Goal: Task Accomplishment & Management: Use online tool/utility

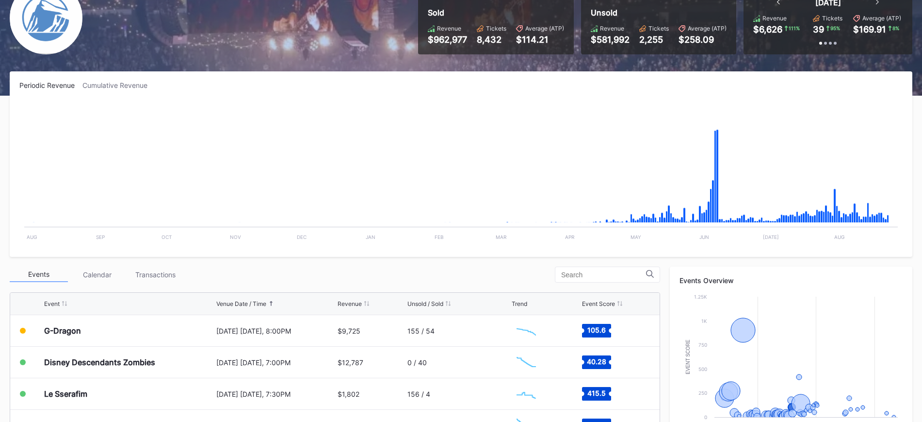
scroll to position [97, 0]
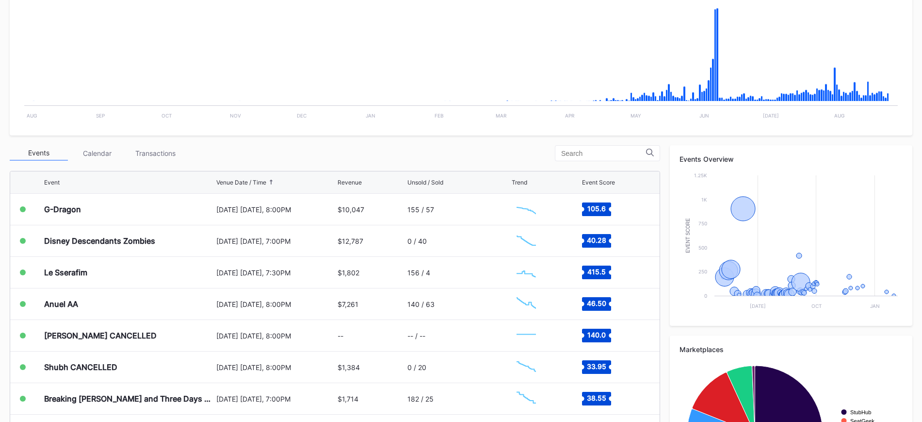
scroll to position [218, 0]
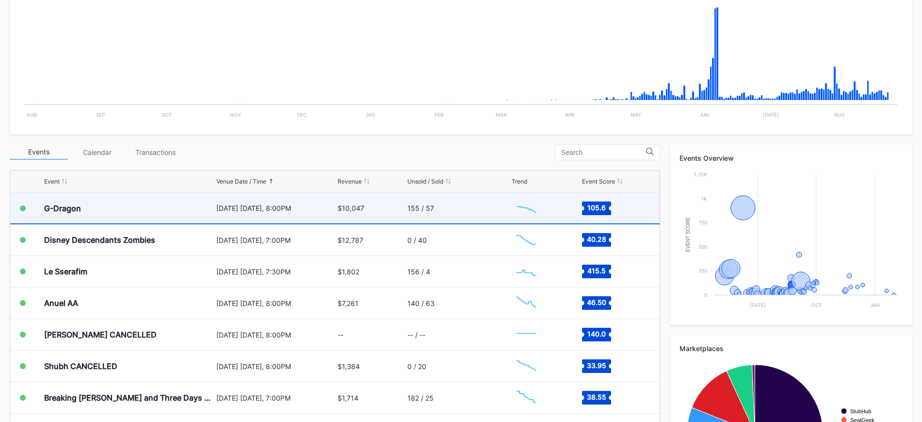
click at [157, 206] on div "G-Dragon" at bounding box center [129, 208] width 170 height 31
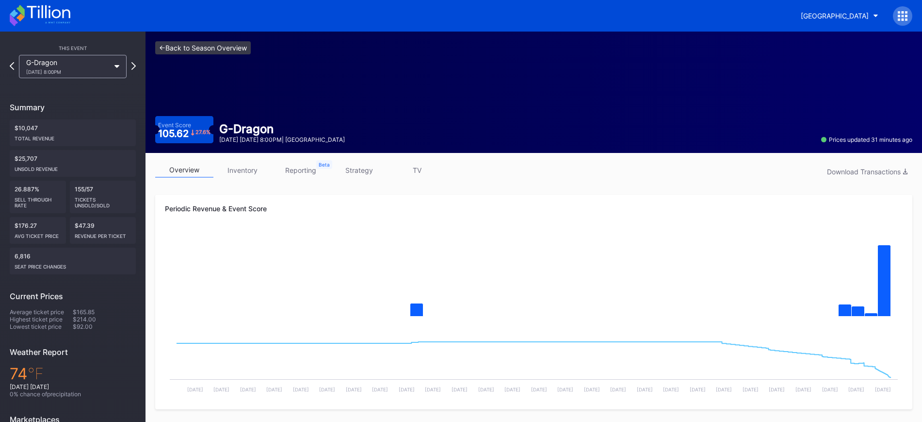
click at [242, 42] on link "<- Back to Season Overview" at bounding box center [203, 47] width 96 height 13
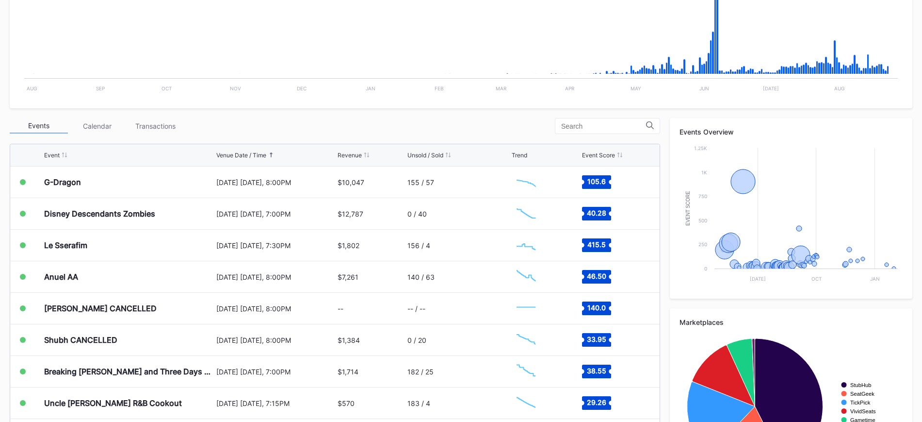
scroll to position [267, 0]
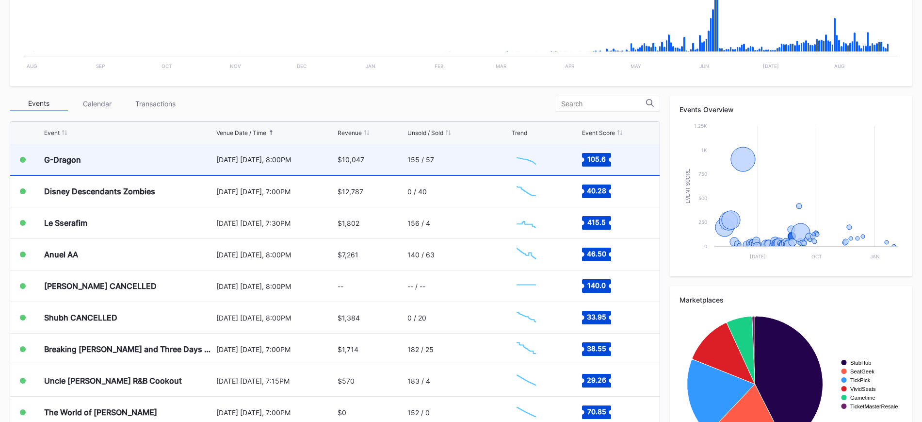
click at [271, 167] on div "[DATE] [DATE], 8:00PM" at bounding box center [275, 159] width 119 height 31
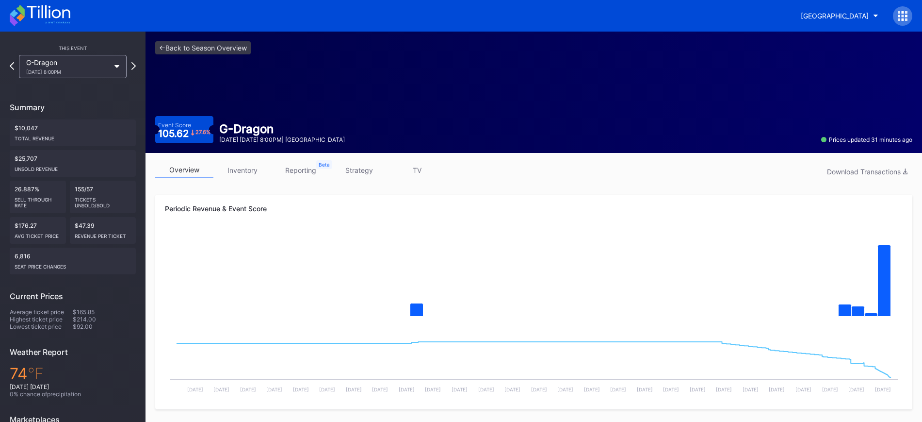
click at [247, 166] on link "inventory" at bounding box center [242, 170] width 58 height 15
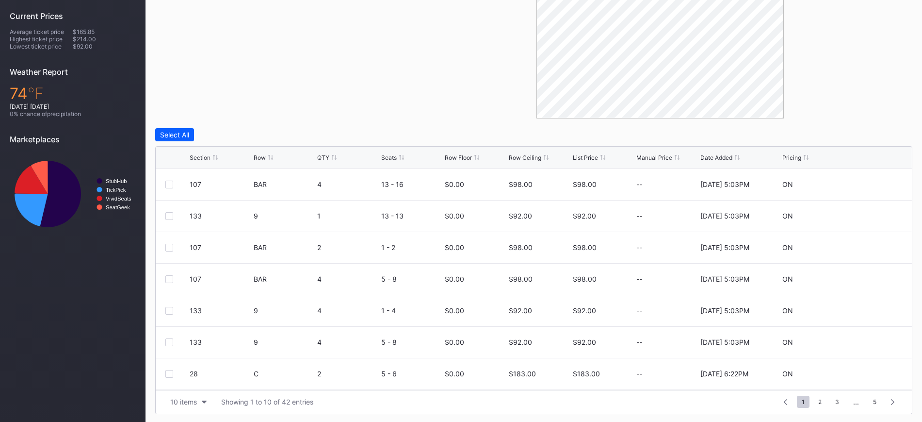
scroll to position [282, 0]
click at [531, 154] on div "Row Ceiling" at bounding box center [525, 155] width 33 height 7
click at [870, 213] on icon at bounding box center [873, 213] width 7 height 7
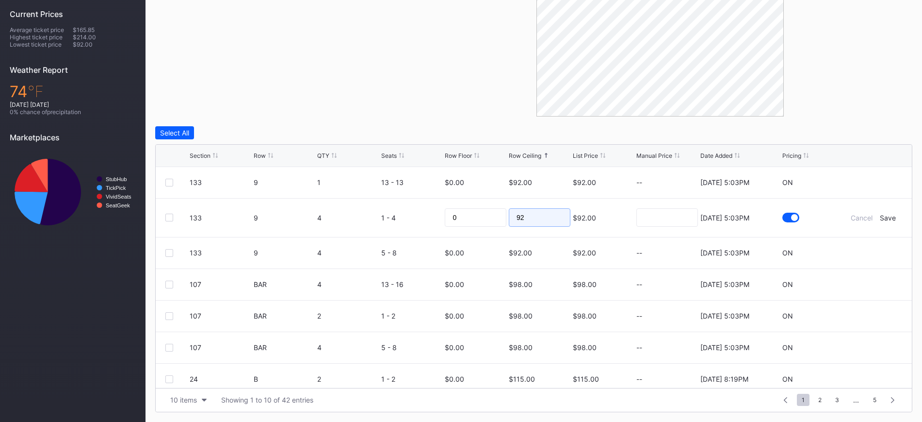
click at [544, 221] on input "92" at bounding box center [540, 217] width 62 height 18
type input "88"
click at [877, 211] on form "133 9 4 1 - 4 0 88 $92.00 [DATE] 5:03PM Cancel Save" at bounding box center [546, 217] width 713 height 38
click at [880, 217] on div "Save" at bounding box center [888, 217] width 16 height 8
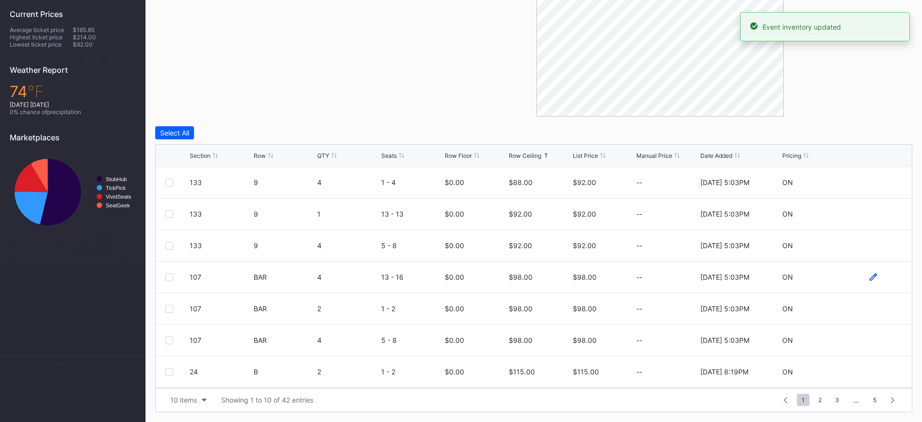
click at [870, 278] on icon at bounding box center [873, 276] width 7 height 7
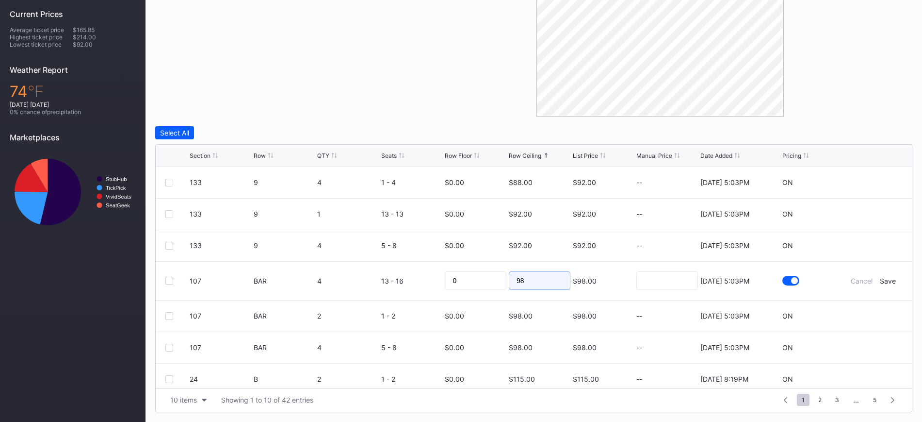
click at [524, 277] on input "98" at bounding box center [540, 280] width 62 height 18
type input "86"
click at [880, 278] on div "Save" at bounding box center [888, 281] width 16 height 8
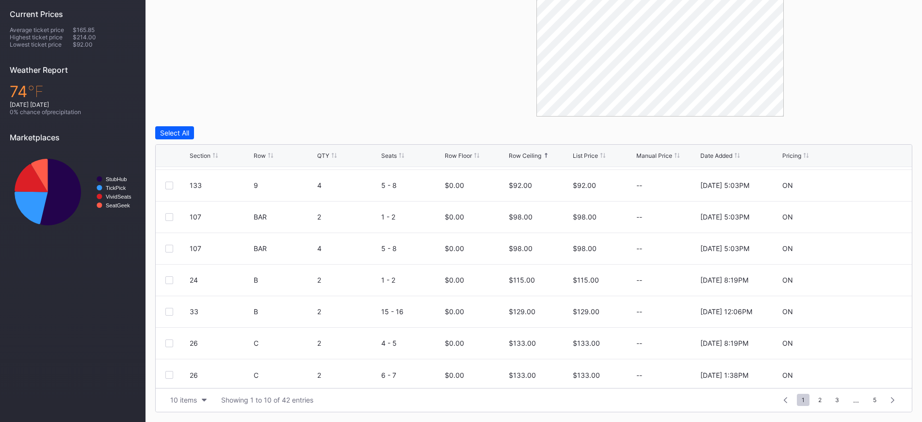
scroll to position [95, 0]
click at [819, 399] on span "2" at bounding box center [820, 399] width 13 height 12
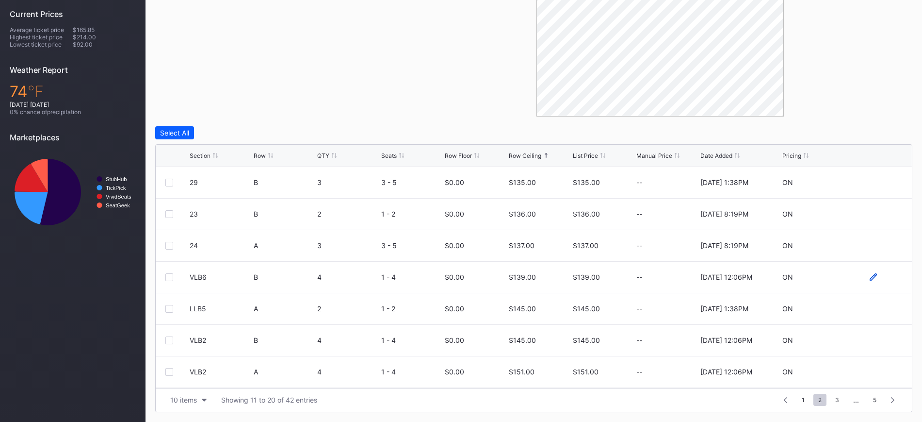
click at [870, 275] on icon at bounding box center [873, 276] width 7 height 7
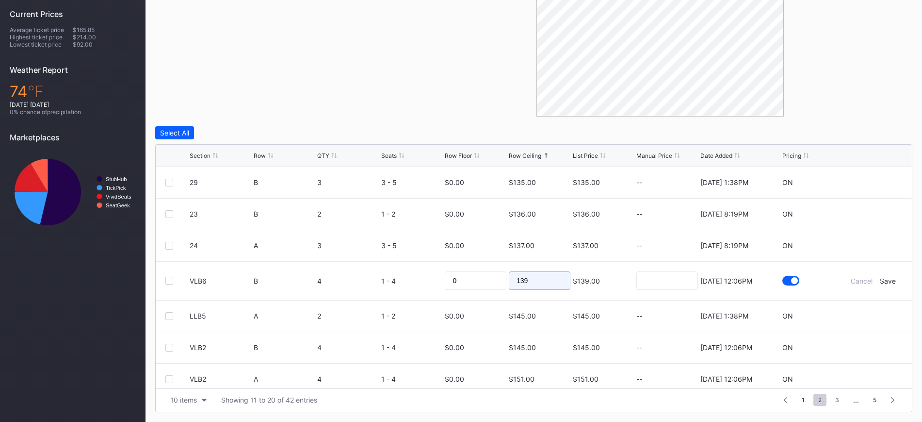
click at [539, 281] on input "139" at bounding box center [540, 280] width 62 height 18
type input "131"
click at [881, 279] on div "Save" at bounding box center [888, 281] width 16 height 8
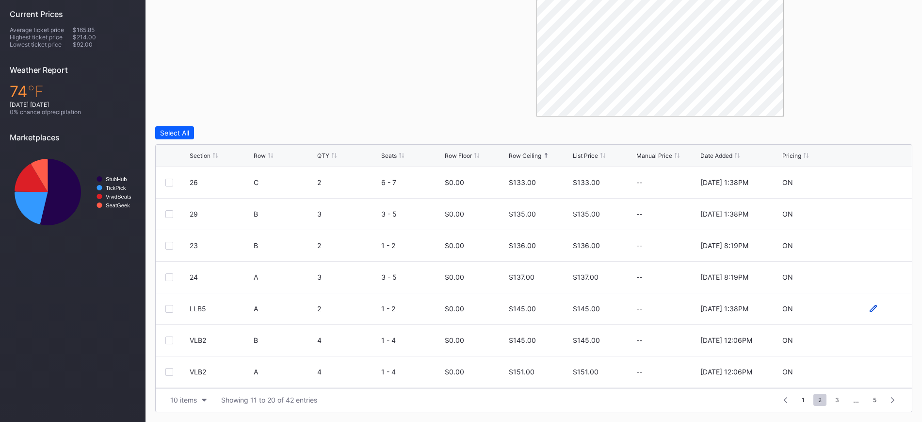
click at [870, 305] on icon at bounding box center [873, 308] width 7 height 7
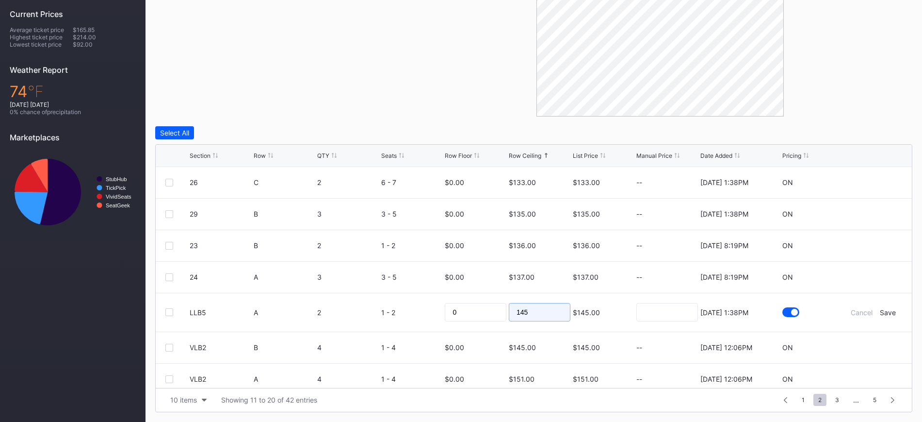
click at [534, 310] on input "145" at bounding box center [540, 312] width 62 height 18
type input "129"
click at [880, 313] on div "Save" at bounding box center [888, 312] width 16 height 8
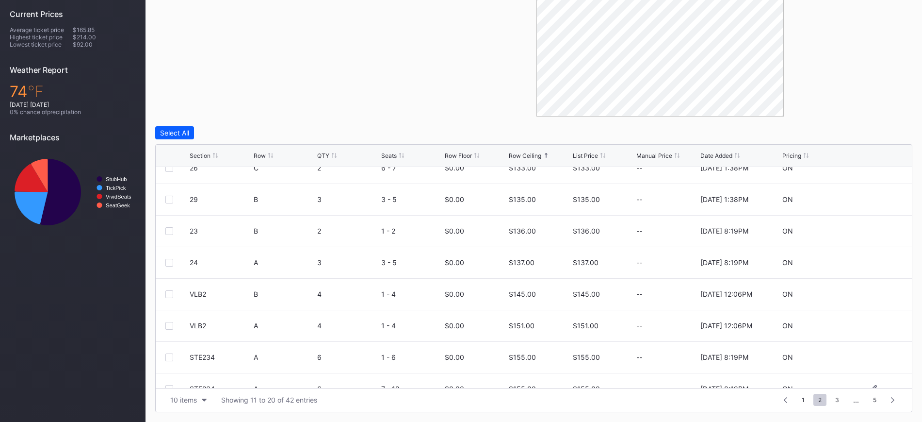
scroll to position [95, 0]
